Goal: Go to known website: Go to known website

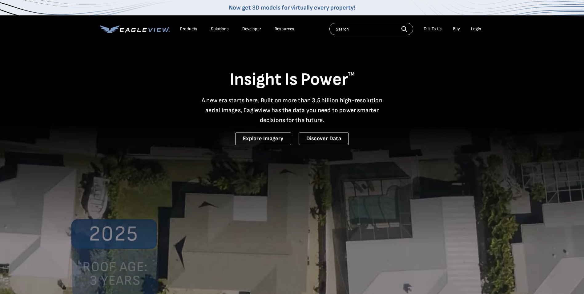
click at [475, 29] on div "Login" at bounding box center [476, 29] width 10 height 6
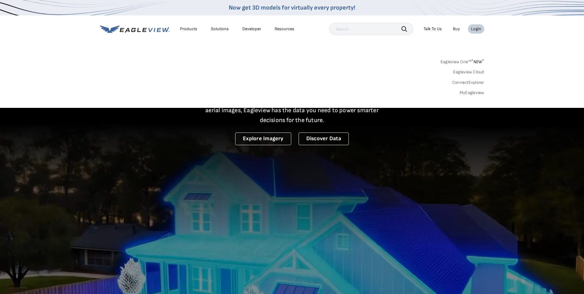
click at [479, 30] on div "Login" at bounding box center [476, 29] width 10 height 6
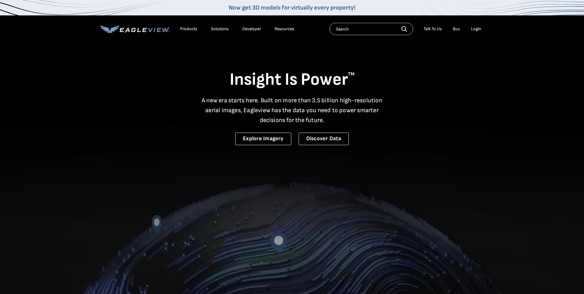
click at [477, 29] on div "Login" at bounding box center [476, 29] width 10 height 6
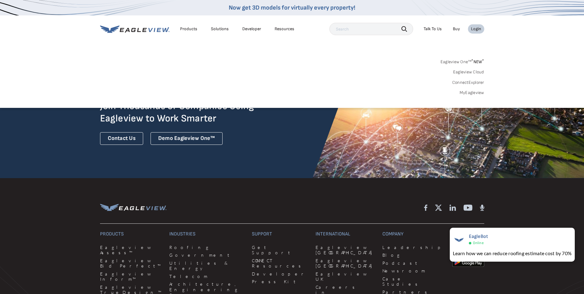
scroll to position [1527, 0]
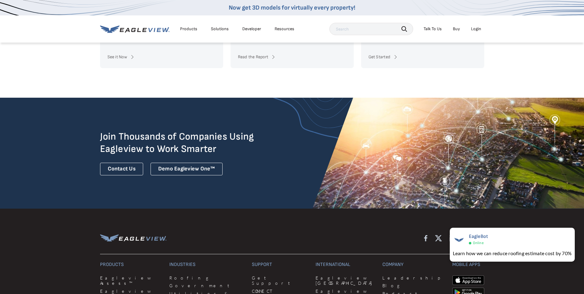
click at [474, 29] on div "Login" at bounding box center [476, 29] width 10 height 6
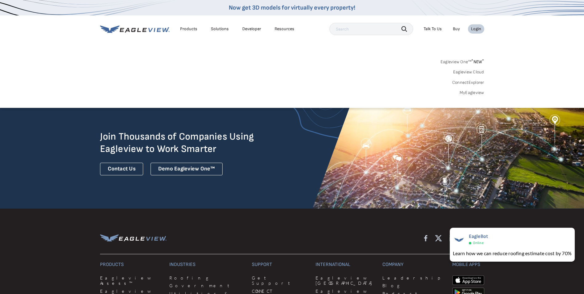
click at [474, 29] on div "Login" at bounding box center [476, 29] width 10 height 6
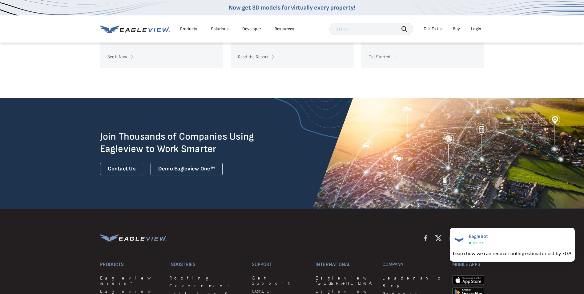
click at [474, 29] on div "Login" at bounding box center [476, 29] width 10 height 6
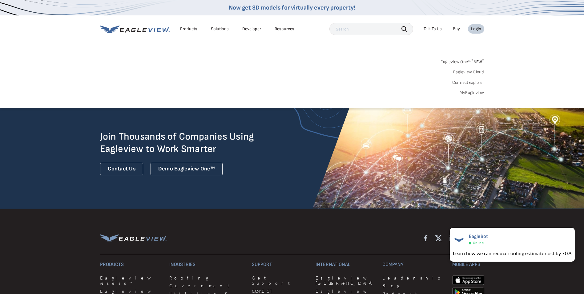
click at [474, 29] on div "Login" at bounding box center [476, 29] width 10 height 6
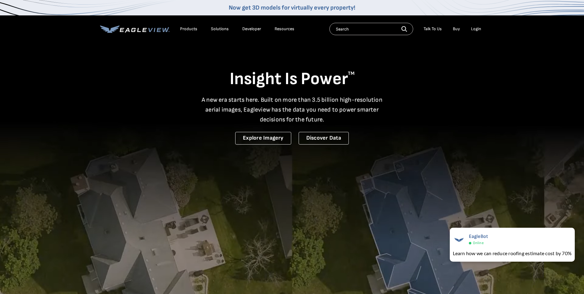
scroll to position [0, 0]
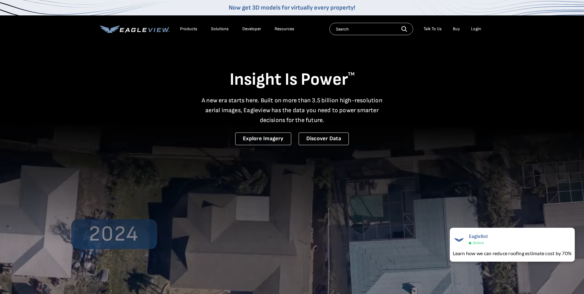
click at [478, 28] on div "Login" at bounding box center [476, 29] width 10 height 6
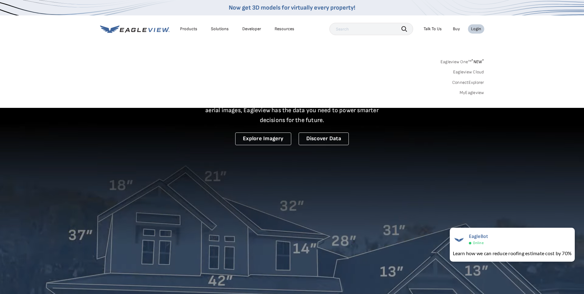
click at [466, 61] on link "Eagleview One™ * NEW *" at bounding box center [462, 60] width 44 height 7
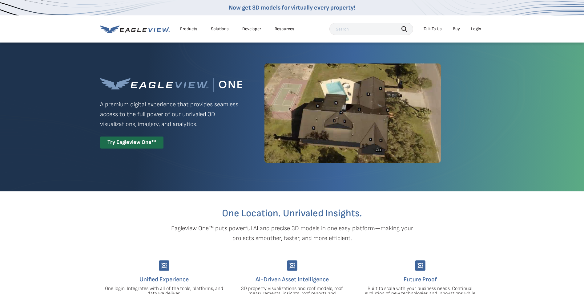
click at [476, 30] on div "Login" at bounding box center [476, 29] width 10 height 6
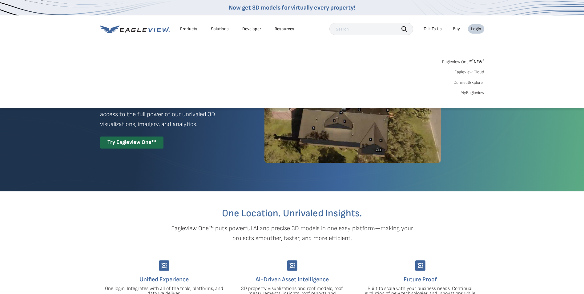
click at [233, 56] on div "Search Products Our Product Areas Imagery 1-Inch GSD Aerial Imagery *" at bounding box center [292, 79] width 584 height 58
drag, startPoint x: 219, startPoint y: 66, endPoint x: 268, endPoint y: 70, distance: 49.4
click at [230, 67] on div "Eagleview One™ * NEW * Eagleview Cloud ConnectExplorer MyEagleview" at bounding box center [292, 76] width 384 height 38
drag, startPoint x: 422, startPoint y: 70, endPoint x: 434, endPoint y: 68, distance: 12.4
click at [426, 69] on div "Eagleview One™ * NEW * Eagleview Cloud ConnectExplorer MyEagleview" at bounding box center [292, 76] width 384 height 38
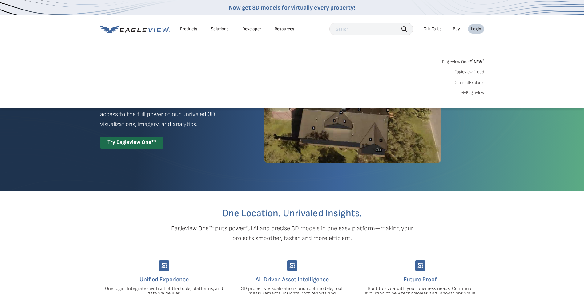
click at [468, 70] on link "Eagleview Cloud" at bounding box center [469, 72] width 30 height 6
